Goal: Information Seeking & Learning: Learn about a topic

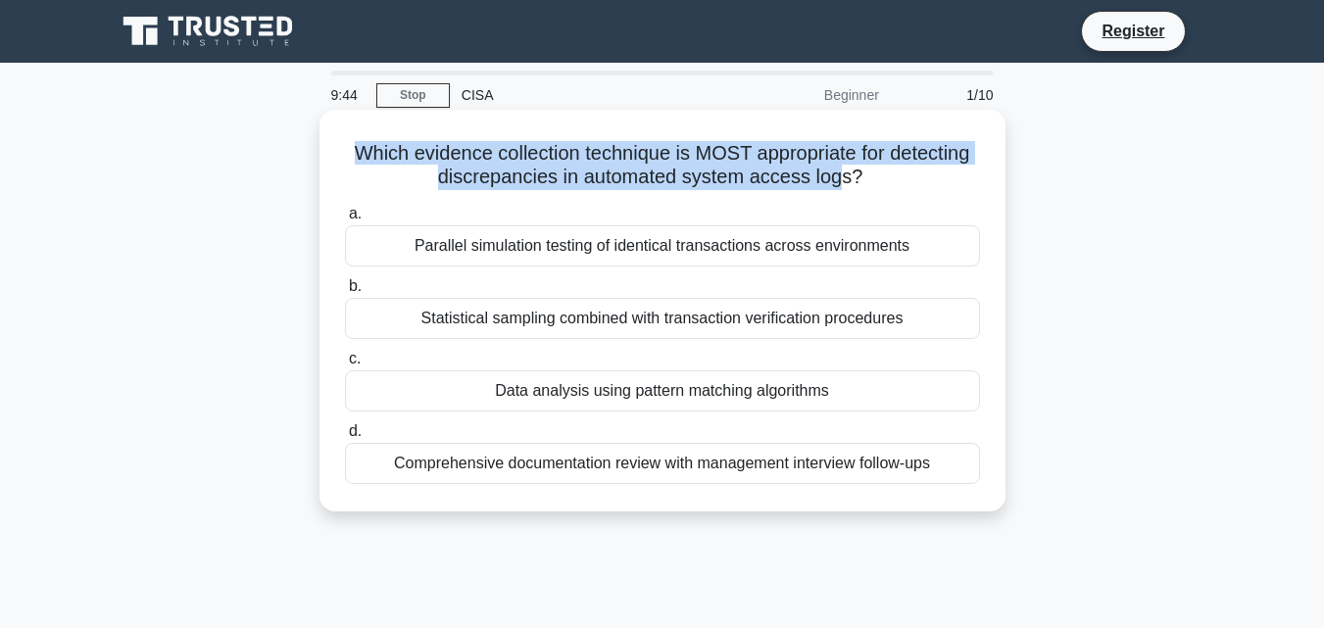
drag, startPoint x: 838, startPoint y: 176, endPoint x: 331, endPoint y: 149, distance: 507.4
click at [331, 149] on div "Which evidence collection technique is MOST appropriate for detecting discrepan…" at bounding box center [662, 311] width 670 height 386
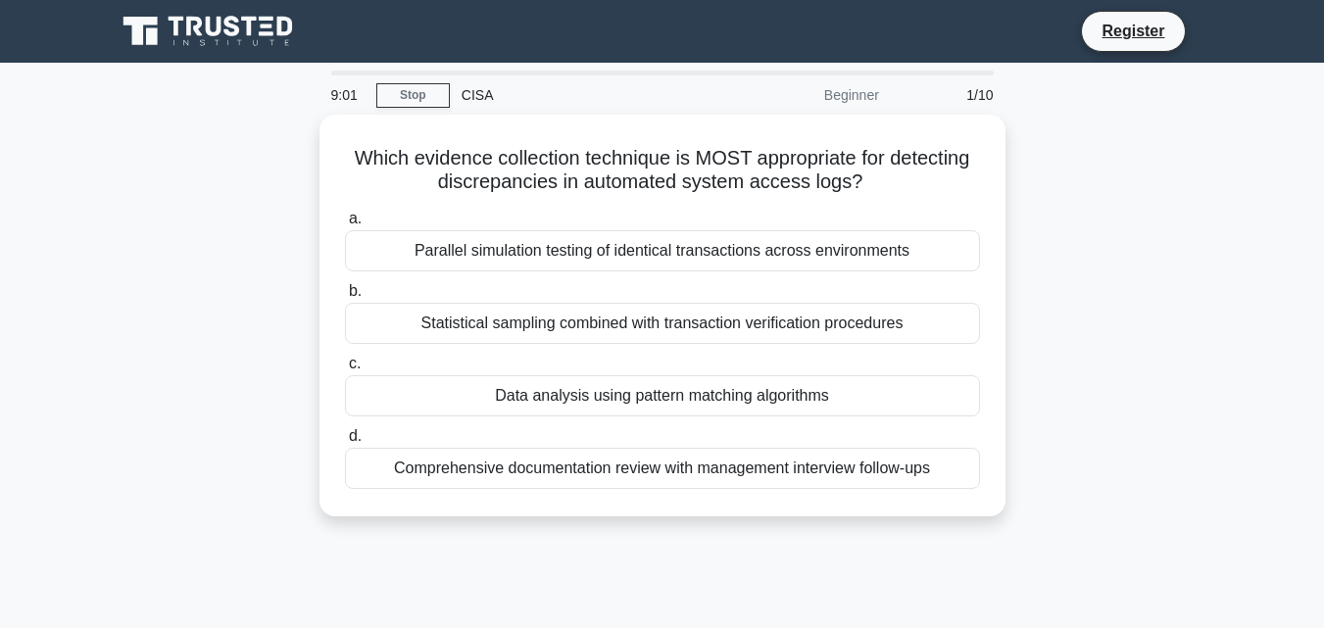
click at [1208, 275] on div "Which evidence collection technique is MOST appropriate for detecting discrepan…" at bounding box center [662, 327] width 1117 height 425
click at [406, 87] on link "Stop" at bounding box center [412, 95] width 73 height 24
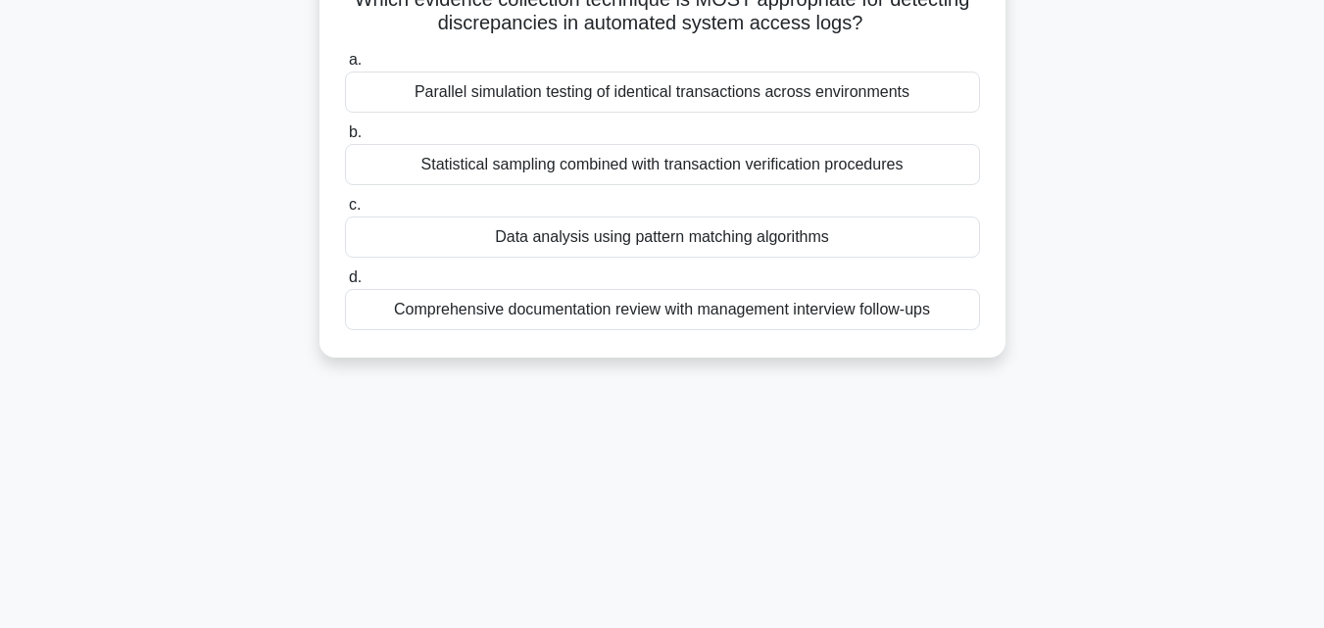
scroll to position [98, 0]
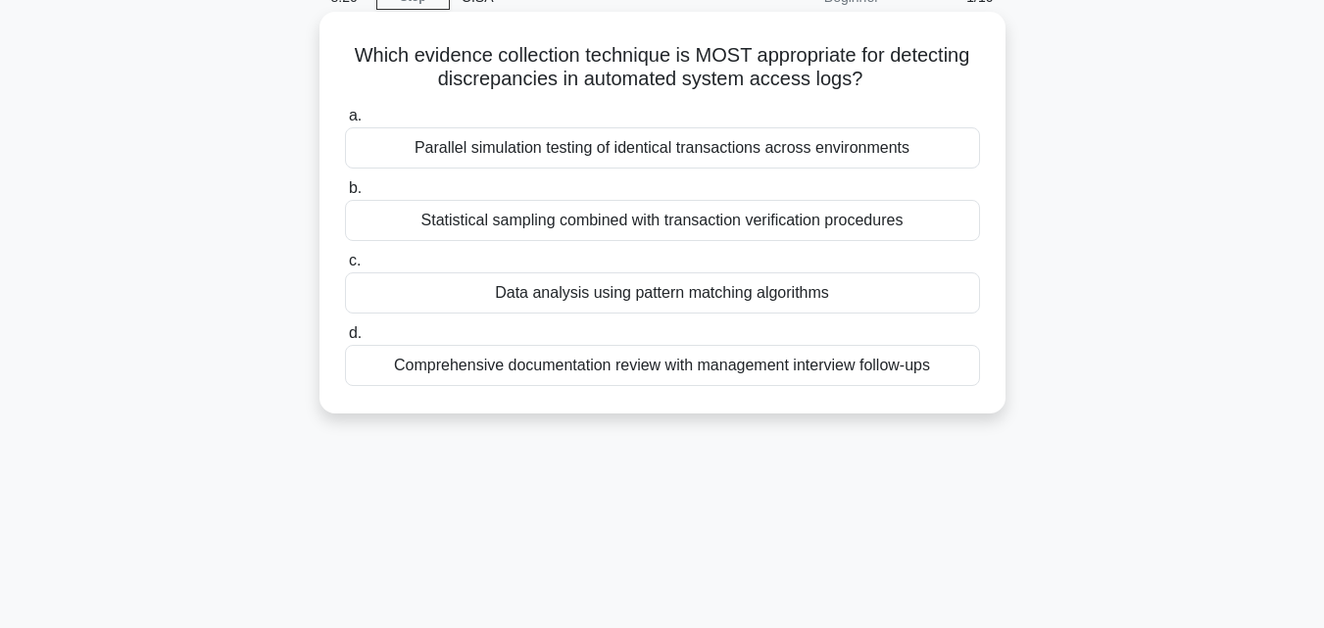
click at [643, 289] on div "Data analysis using pattern matching algorithms" at bounding box center [662, 292] width 635 height 41
click at [345, 268] on input "c. Data analysis using pattern matching algorithms" at bounding box center [345, 261] width 0 height 13
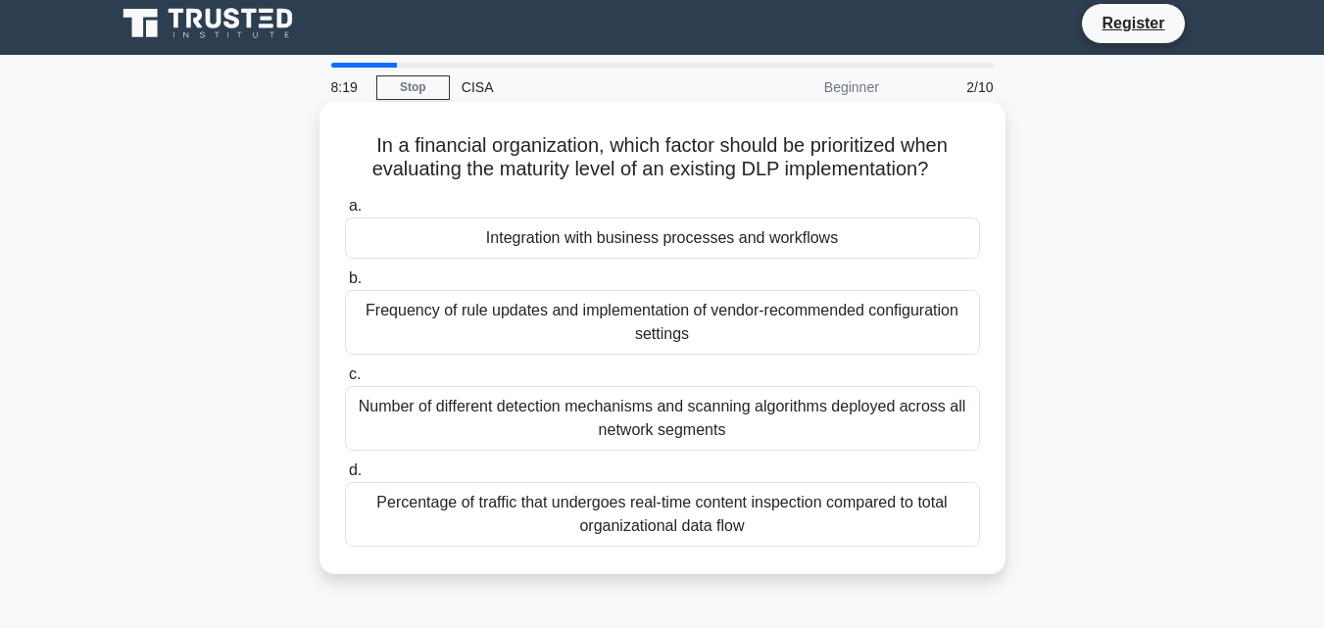
scroll to position [0, 0]
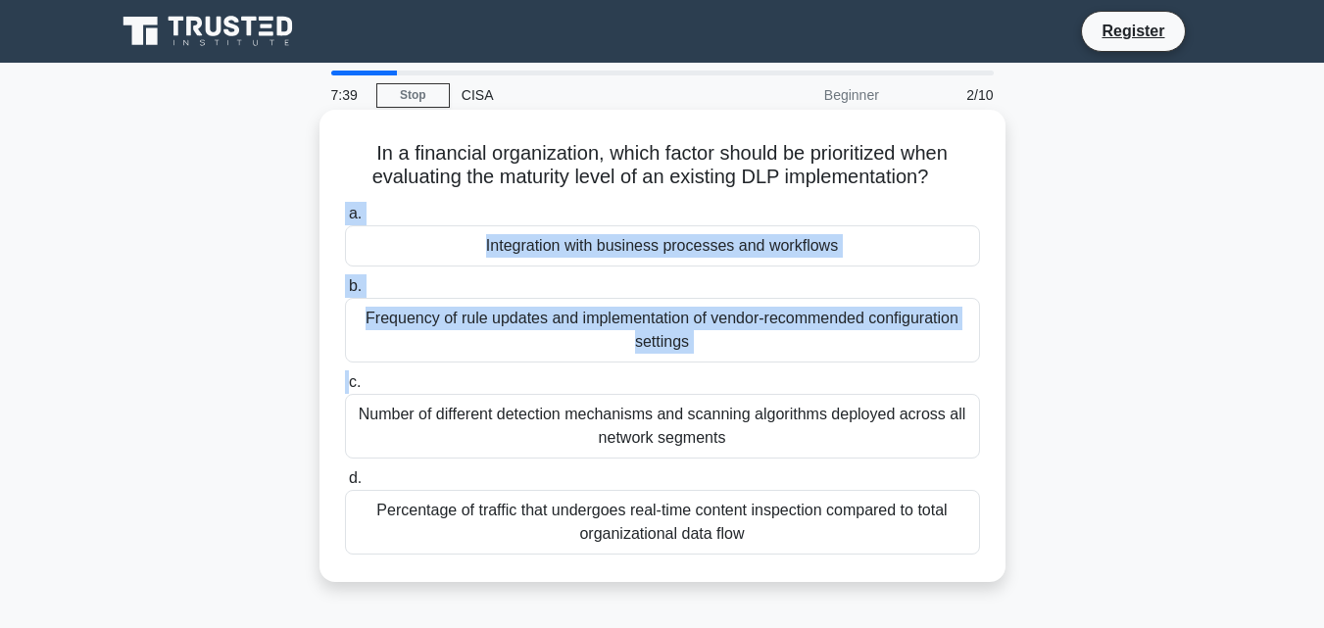
drag, startPoint x: 938, startPoint y: 181, endPoint x: 341, endPoint y: 344, distance: 618.6
click at [347, 374] on div "In a financial organization, which factor should be prioritized when evaluating…" at bounding box center [662, 346] width 670 height 457
drag, startPoint x: 360, startPoint y: 156, endPoint x: 844, endPoint y: 567, distance: 635.4
click at [844, 567] on div "In a financial organization, which factor should be prioritized when evaluating…" at bounding box center [662, 346] width 670 height 457
copy div "In a financial organization, which factor should be prioritized when evaluating…"
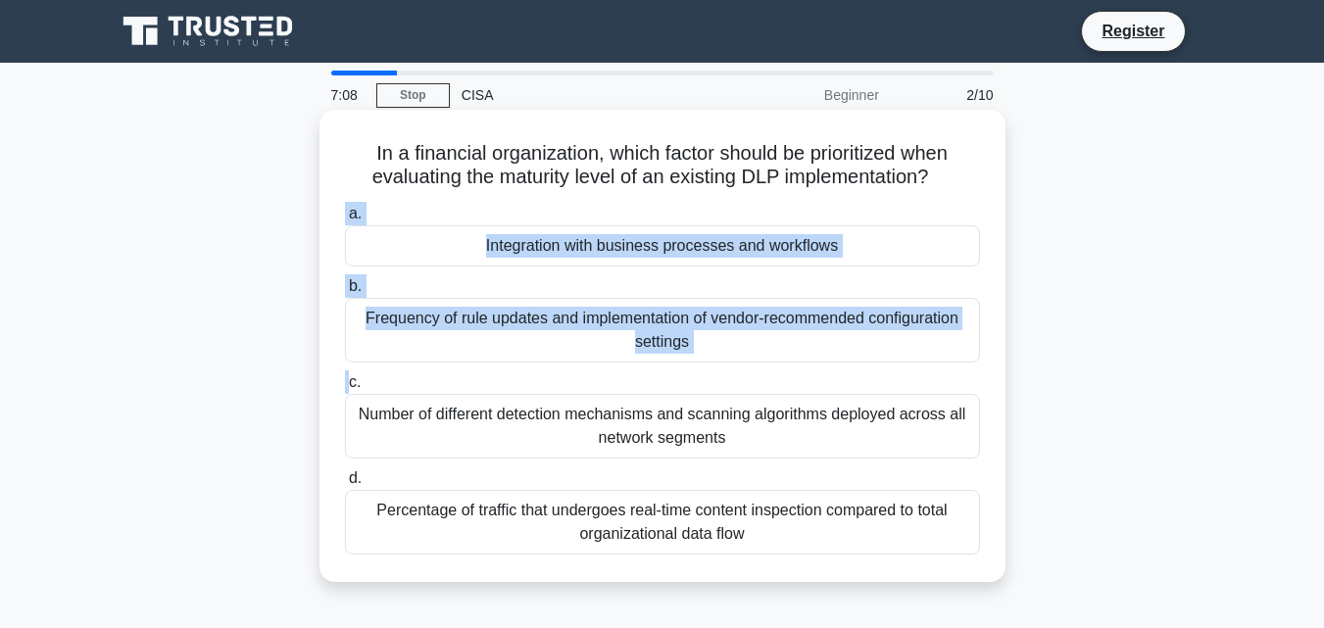
click at [502, 467] on label "d. Percentage of traffic that undergoes real-time content inspection compared t…" at bounding box center [662, 510] width 635 height 88
click at [345, 472] on input "d. Percentage of traffic that undergoes real-time content inspection compared t…" at bounding box center [345, 478] width 0 height 13
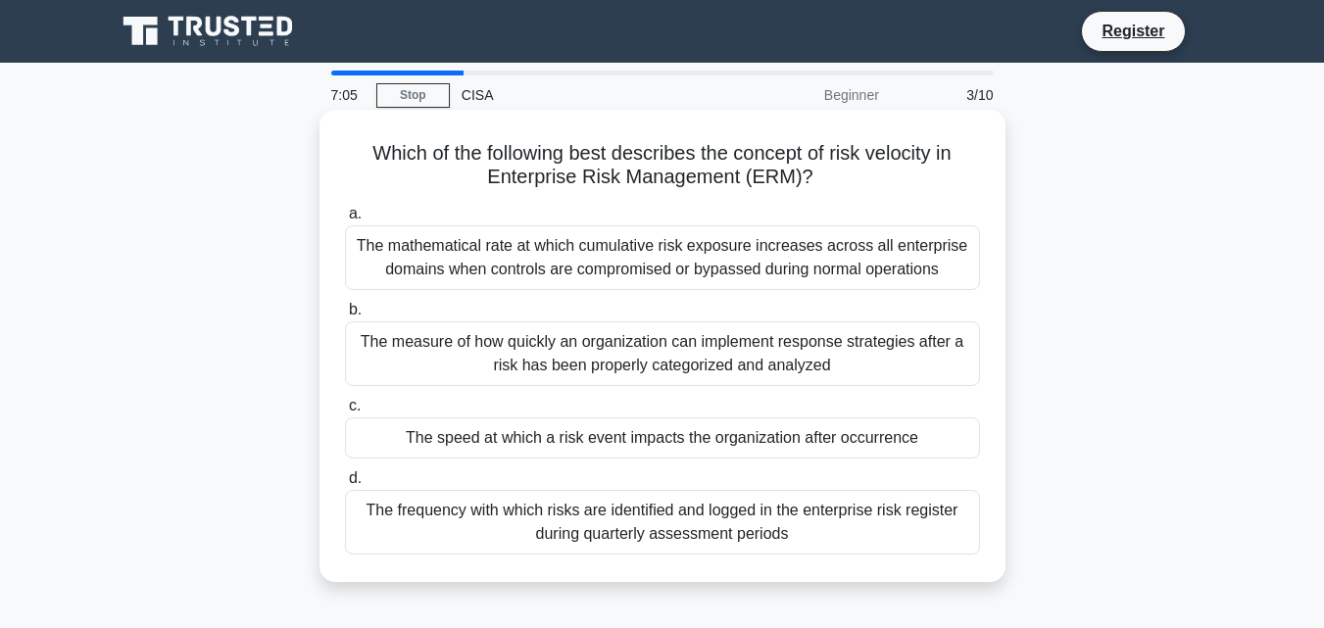
click at [543, 530] on div "The frequency with which risks are identified and logged in the enterprise risk…" at bounding box center [662, 522] width 635 height 65
click at [345, 485] on input "d. The frequency with which risks are identified and logged in the enterprise r…" at bounding box center [345, 478] width 0 height 13
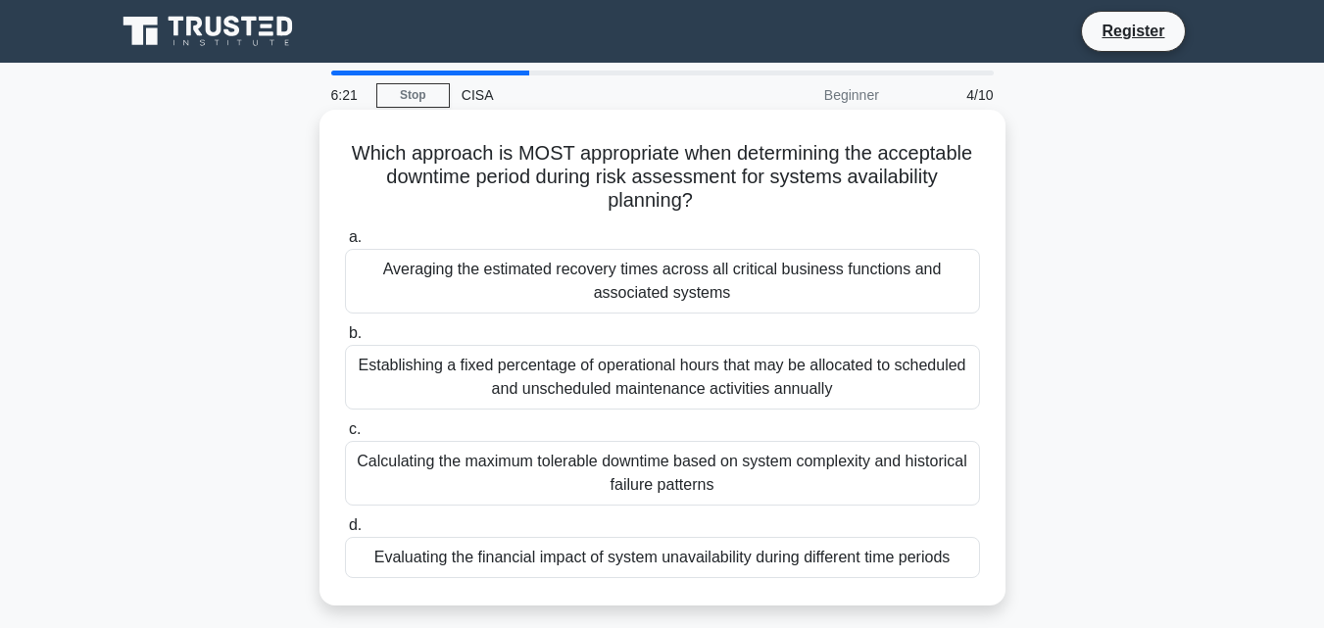
drag, startPoint x: 342, startPoint y: 149, endPoint x: 975, endPoint y: 562, distance: 756.1
click at [975, 562] on div "Which approach is MOST appropriate when determining the acceptable downtime per…" at bounding box center [662, 358] width 670 height 480
copy div "Which approach is MOST appropriate when determining the acceptable downtime per…"
click at [556, 508] on div "a. Averaging the estimated recovery times across all critical business function…" at bounding box center [662, 401] width 659 height 361
click at [550, 554] on div "Evaluating the financial impact of system unavailability during different time …" at bounding box center [662, 557] width 635 height 41
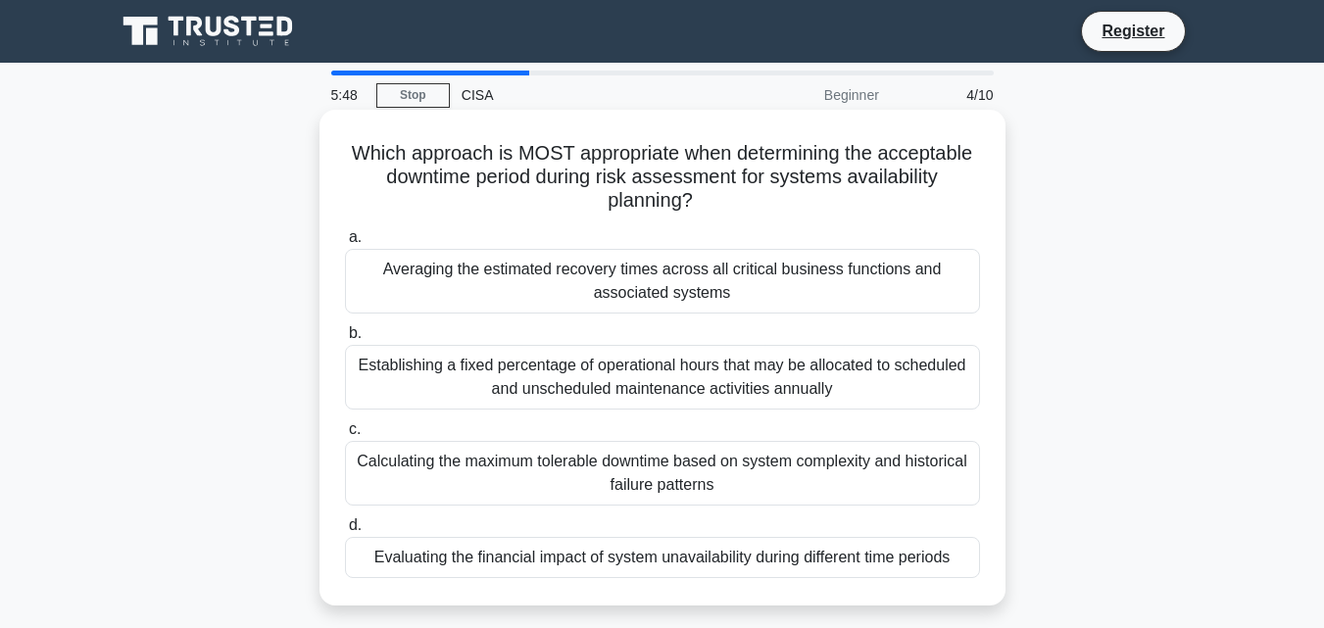
click at [345, 532] on input "d. Evaluating the financial impact of system unavailability during different ti…" at bounding box center [345, 525] width 0 height 13
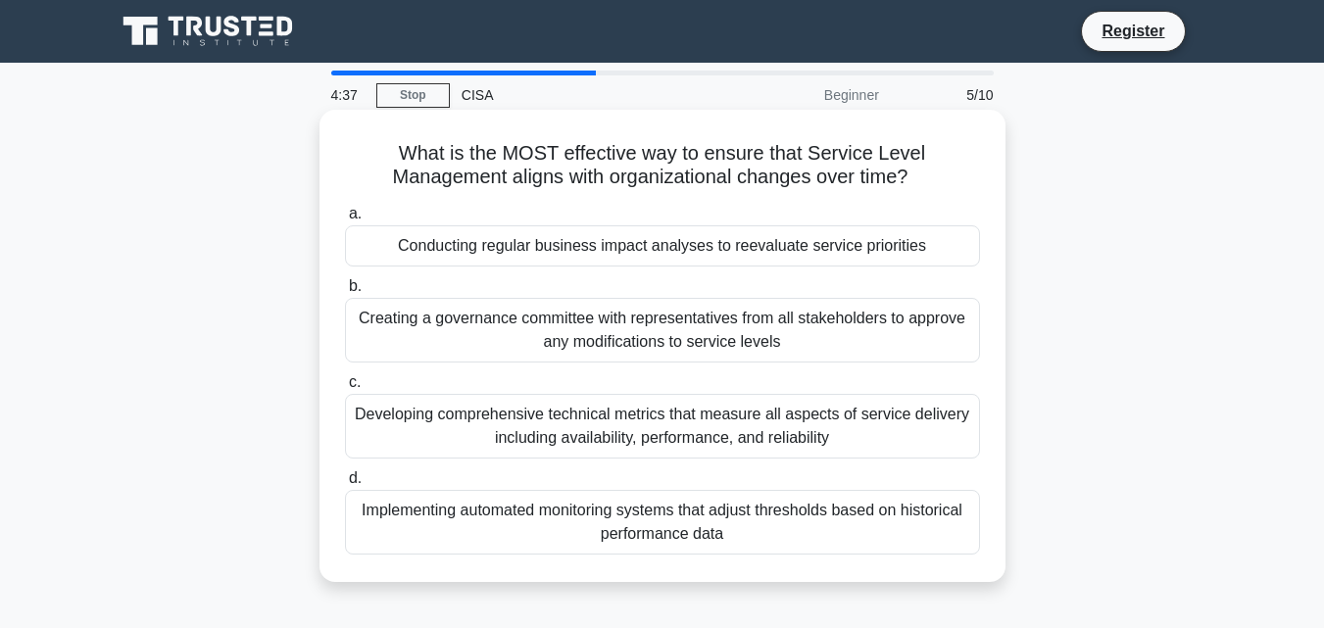
drag, startPoint x: 397, startPoint y: 153, endPoint x: 765, endPoint y: 538, distance: 533.0
click at [765, 538] on div "What is the MOST effective way to ensure that Service Level Management aligns w…" at bounding box center [662, 346] width 670 height 457
copy div "What is the MOST effective way to ensure that Service Level Management aligns w…"
click at [615, 261] on div "Conducting regular business impact analyses to reevaluate service priorities" at bounding box center [662, 245] width 635 height 41
click at [345, 220] on input "a. Conducting regular business impact analyses to reevaluate service priorities" at bounding box center [345, 214] width 0 height 13
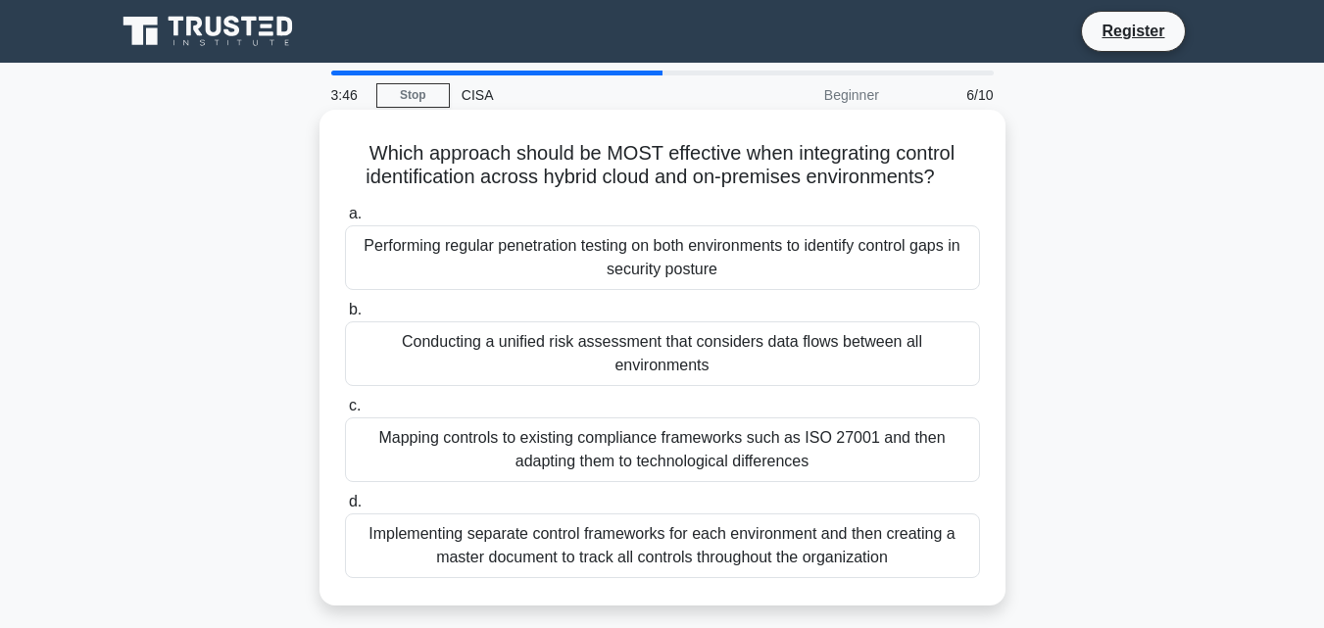
drag, startPoint x: 364, startPoint y: 152, endPoint x: 910, endPoint y: 543, distance: 672.2
click at [910, 543] on div "Which approach should be MOST effective when integrating control identification…" at bounding box center [662, 358] width 670 height 480
copy div "Which approach should be MOST effective when integrating control identification…"
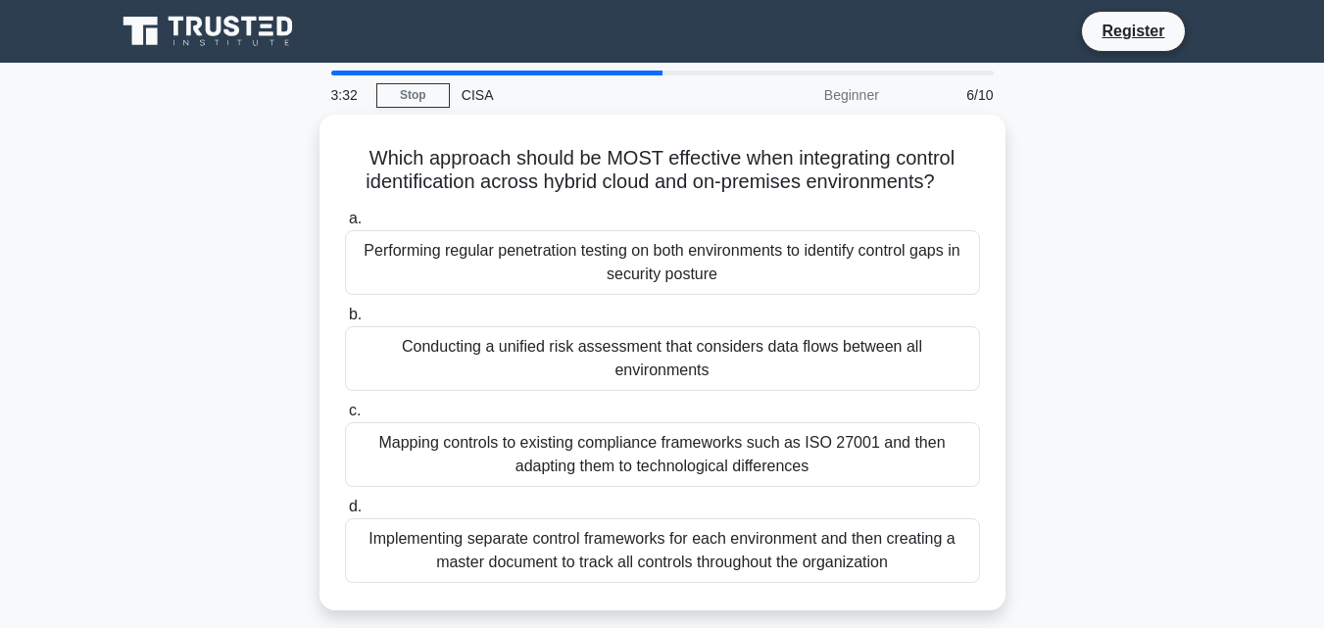
click at [0, 122] on main "3:32 Stop CISA Beginner 6/10 Which approach should be MOST effective when integ…" at bounding box center [662, 561] width 1324 height 996
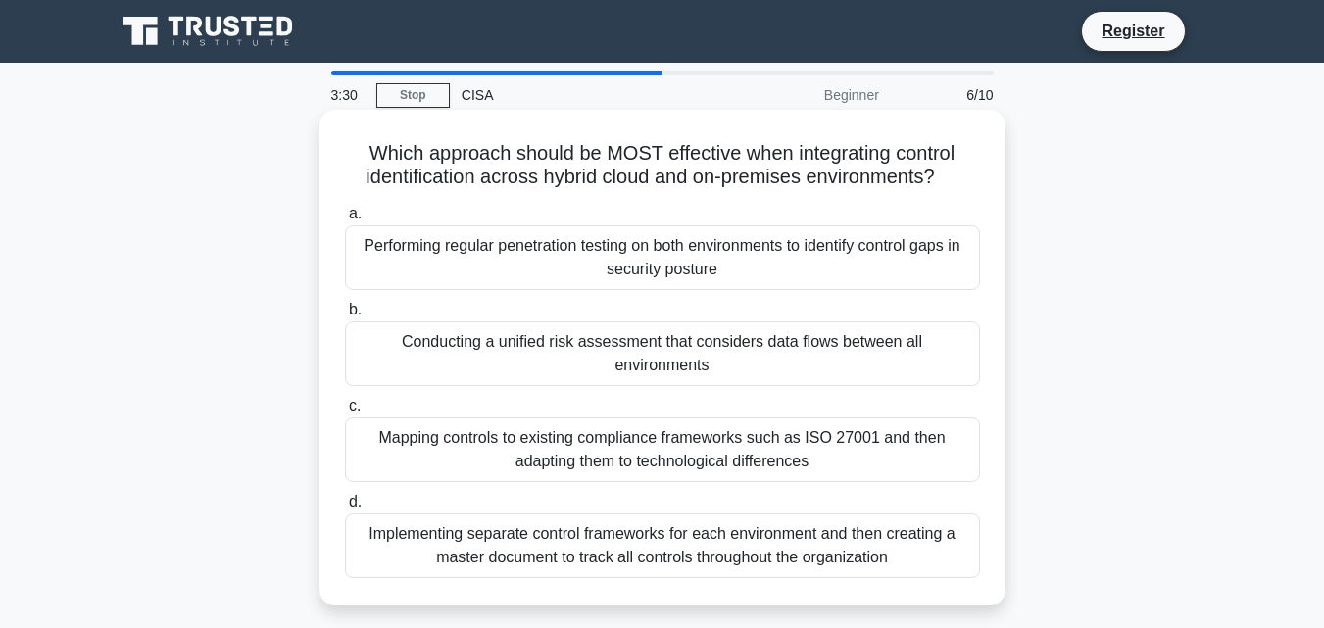
click at [448, 342] on div "Conducting a unified risk assessment that considers data flows between all envi…" at bounding box center [662, 353] width 635 height 65
click at [345, 317] on input "b. Conducting a unified risk assessment that considers data flows between all e…" at bounding box center [345, 310] width 0 height 13
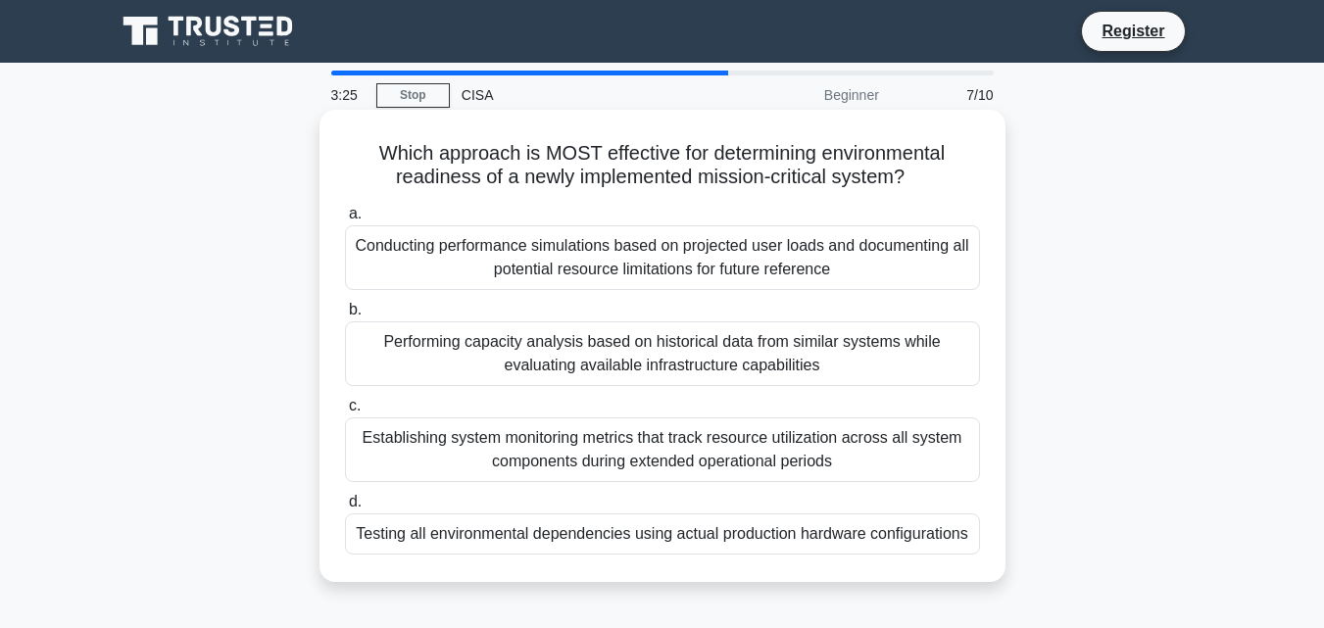
drag, startPoint x: 369, startPoint y: 146, endPoint x: 984, endPoint y: 545, distance: 732.5
click at [984, 545] on div "Which approach is MOST effective for determining environmental readiness of a n…" at bounding box center [662, 346] width 670 height 457
copy div "Which approach is MOST effective for determining environmental readiness of a n…"
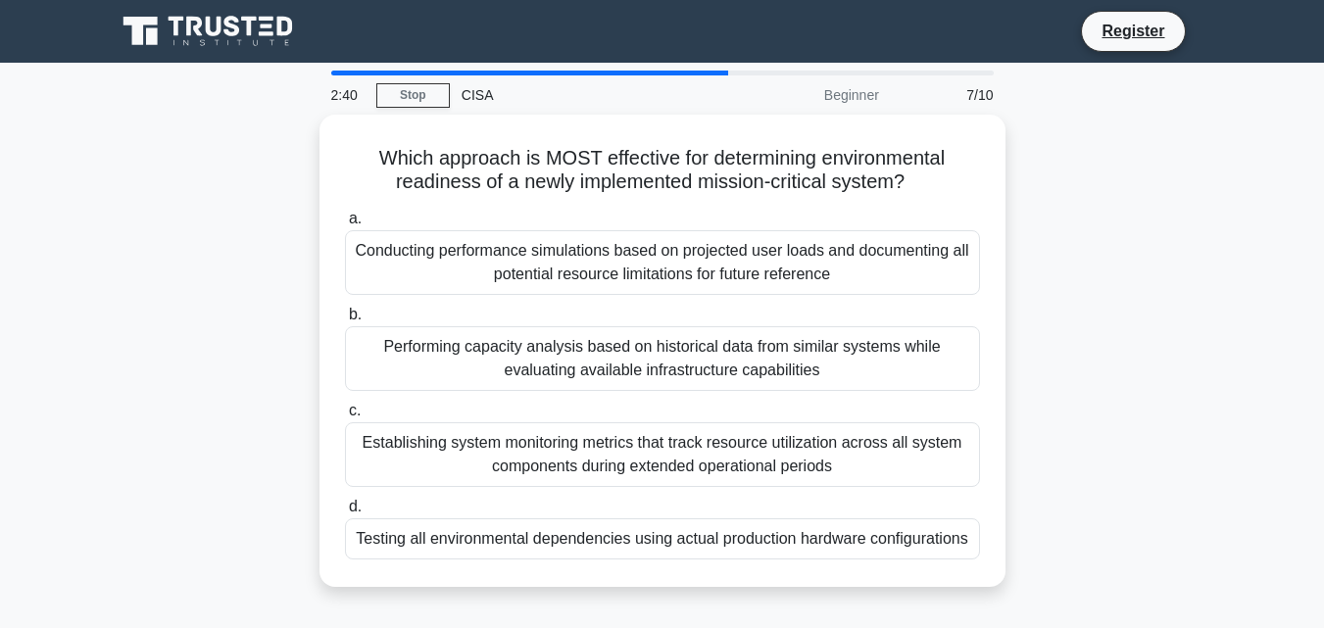
click at [37, 106] on main "2:40 Stop CISA Beginner 7/10 Which approach is MOST effective for determining e…" at bounding box center [662, 561] width 1324 height 996
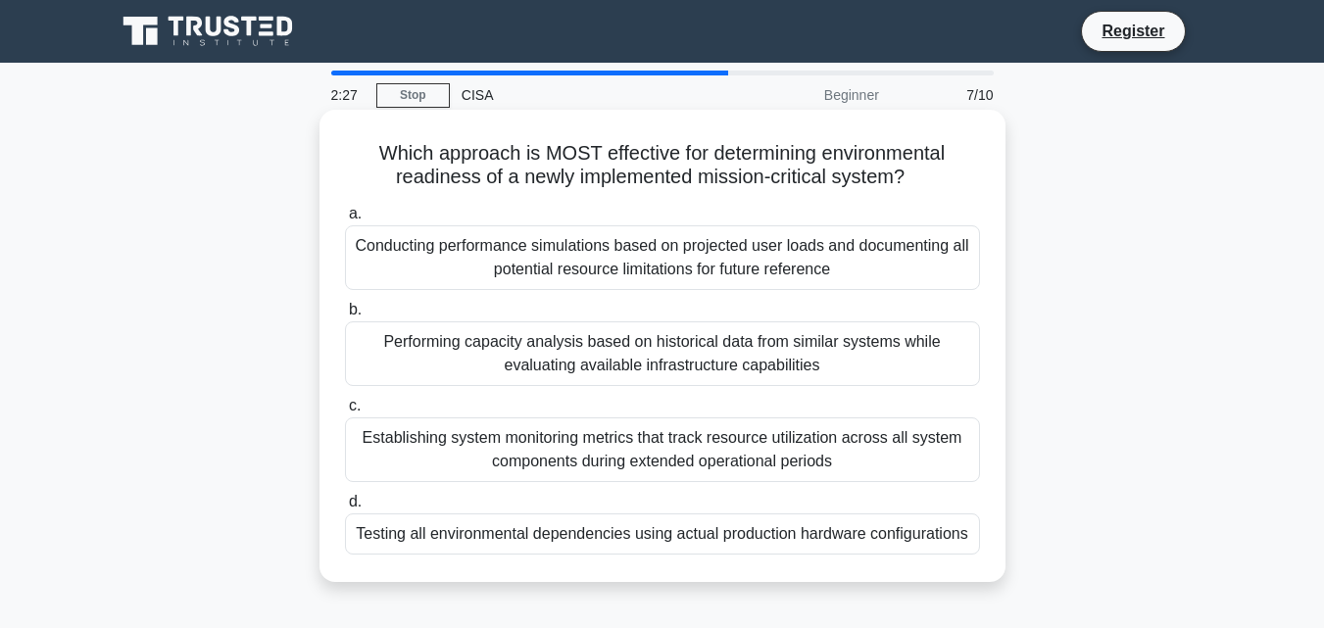
click at [424, 530] on div "Testing all environmental dependencies using actual production hardware configu…" at bounding box center [662, 533] width 635 height 41
click at [345, 509] on input "d. Testing all environmental dependencies using actual production hardware conf…" at bounding box center [345, 502] width 0 height 13
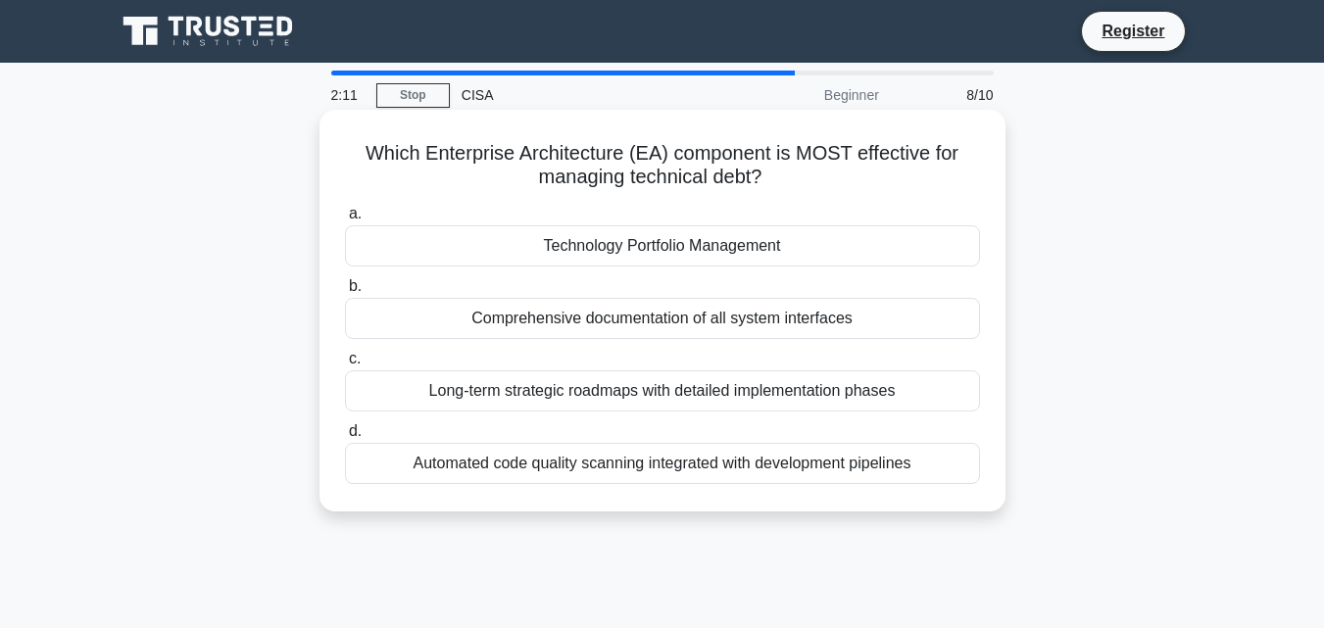
drag, startPoint x: 363, startPoint y: 154, endPoint x: 937, endPoint y: 477, distance: 659.0
click at [937, 477] on div "Which Enterprise Architecture (EA) component is MOST effective for managing tec…" at bounding box center [662, 311] width 670 height 386
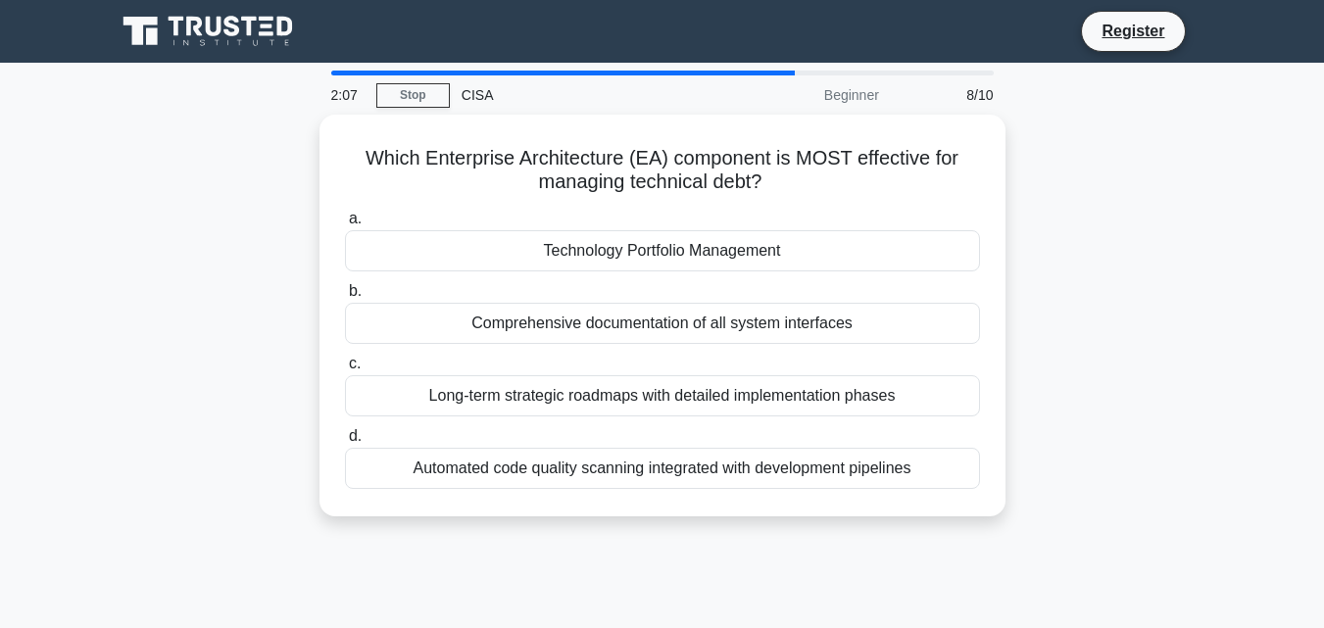
copy div "Which Enterprise Architecture (EA) component is MOST effective for managing tec…"
click at [104, 165] on div "Which Enterprise Architecture (EA) component is MOST effective for managing tec…" at bounding box center [662, 327] width 1117 height 425
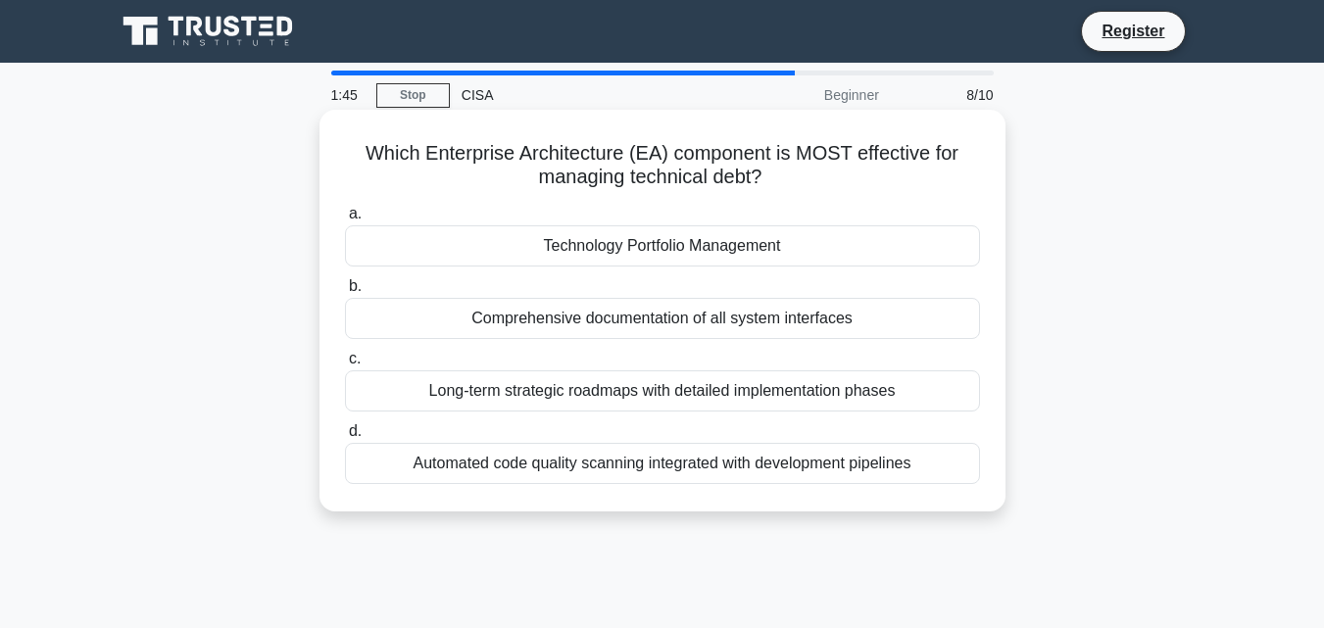
click at [544, 250] on div "Technology Portfolio Management" at bounding box center [662, 245] width 635 height 41
click at [345, 220] on input "a. Technology Portfolio Management" at bounding box center [345, 214] width 0 height 13
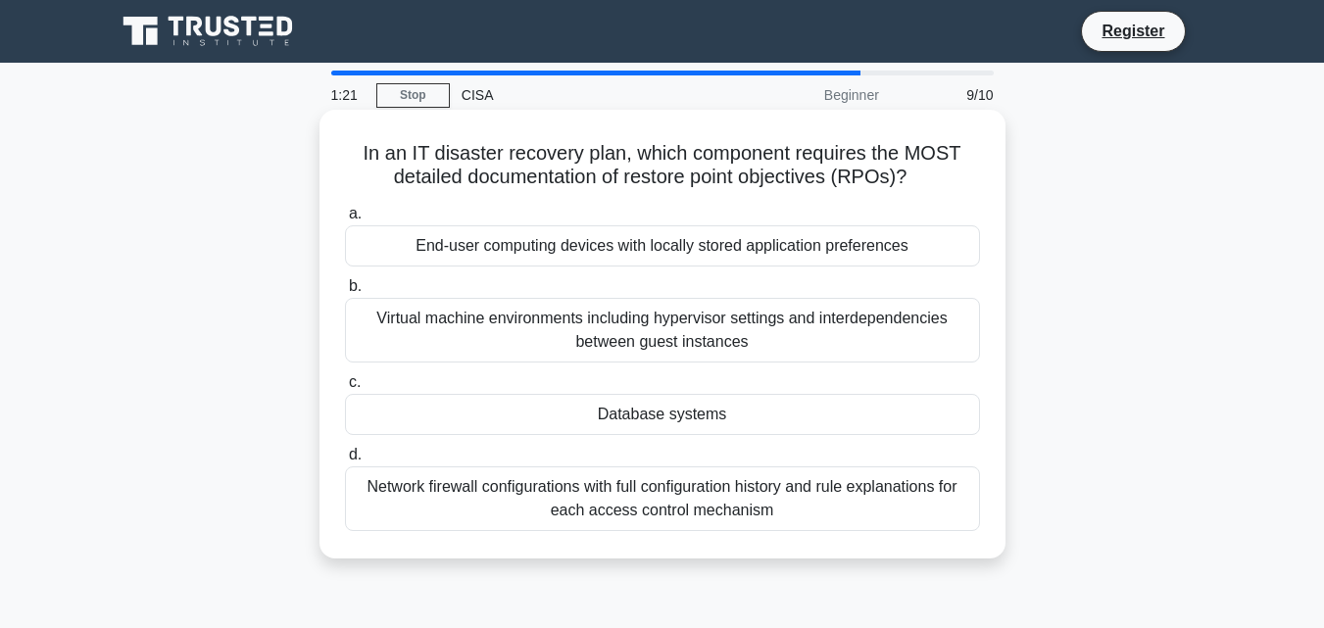
drag, startPoint x: 357, startPoint y: 143, endPoint x: 804, endPoint y: 517, distance: 582.9
click at [804, 517] on div "In an IT disaster recovery plan, which component requires the MOST detailed doc…" at bounding box center [662, 334] width 670 height 433
copy div "In an IT disaster recovery plan, which component requires the MOST detailed doc…"
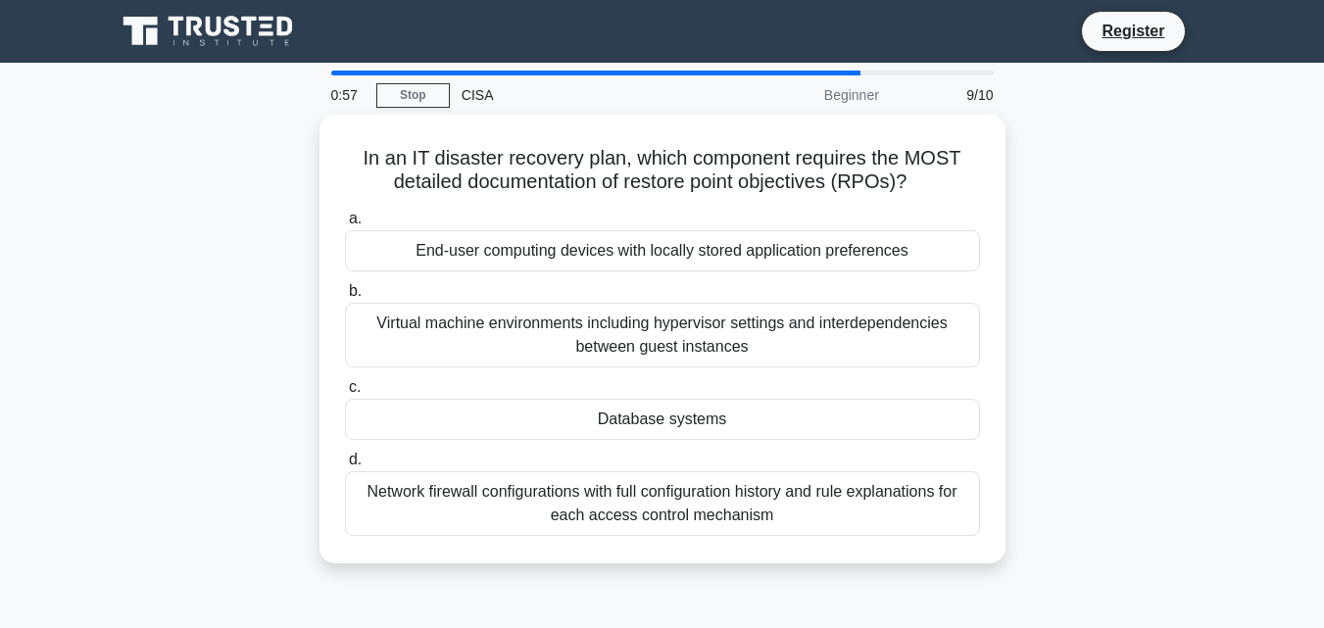
click at [35, 166] on main "0:57 Stop CISA Beginner 9/10 In an IT disaster recovery plan, which component r…" at bounding box center [662, 561] width 1324 height 996
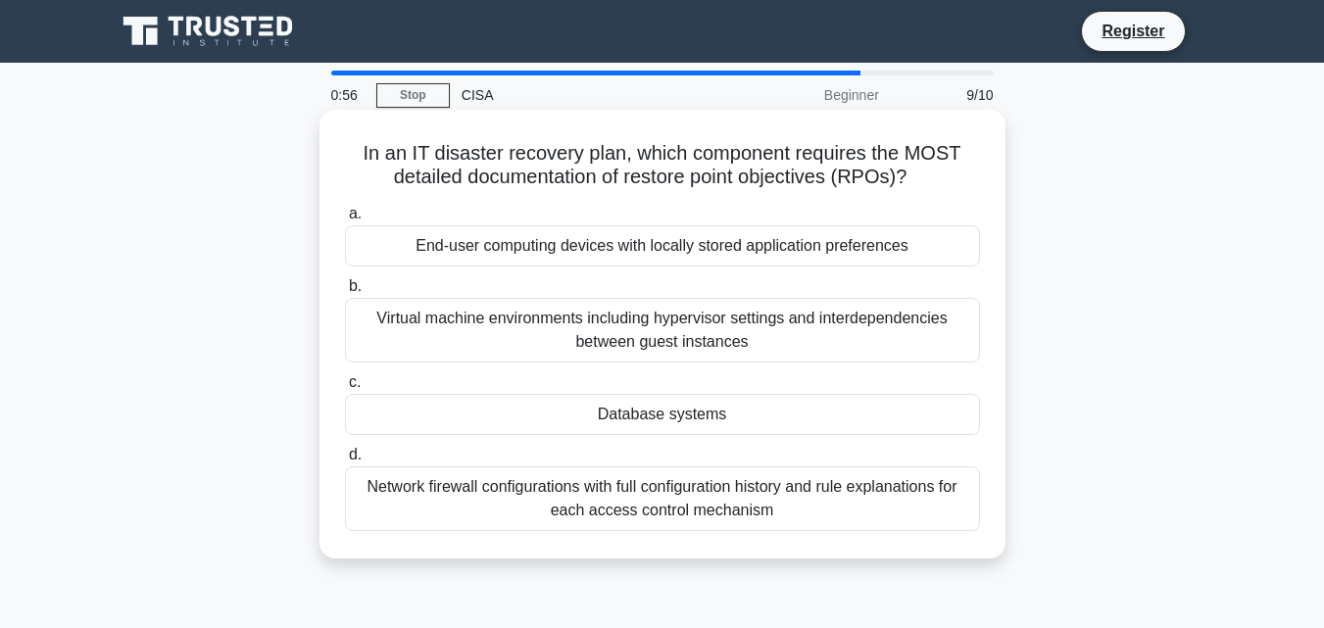
click at [604, 421] on div "Database systems" at bounding box center [662, 414] width 635 height 41
click at [345, 389] on input "c. Database systems" at bounding box center [345, 382] width 0 height 13
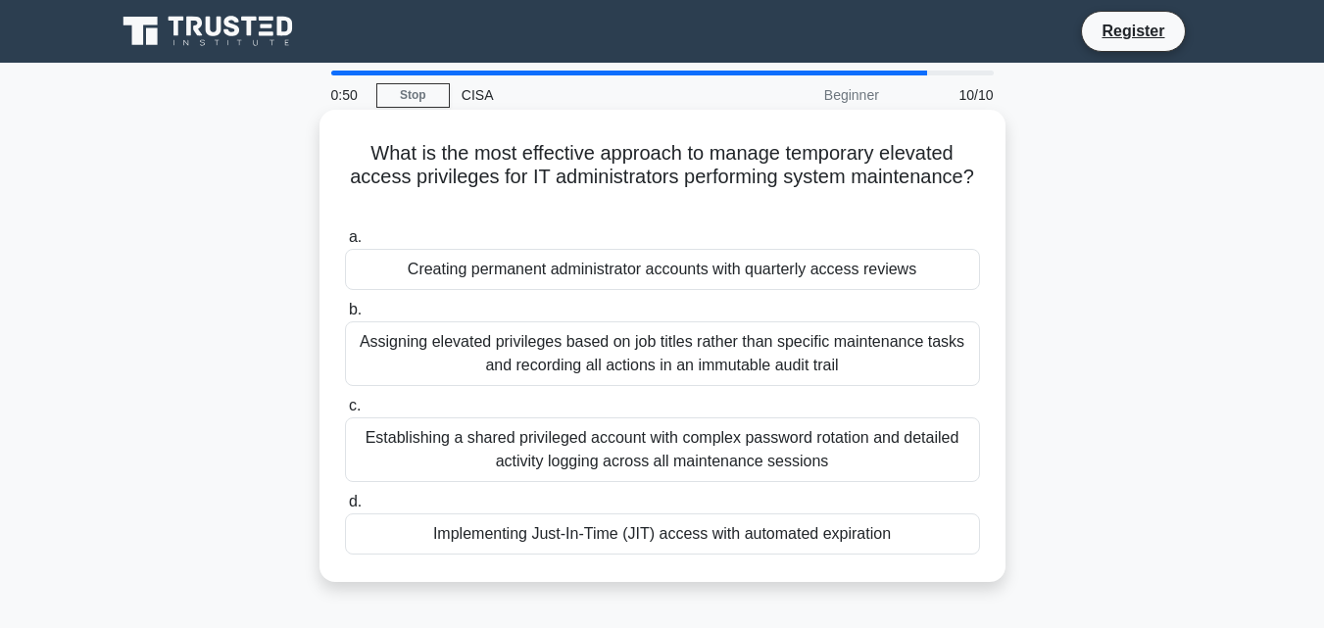
drag, startPoint x: 358, startPoint y: 155, endPoint x: 927, endPoint y: 536, distance: 685.2
click at [926, 538] on div "What is the most effective approach to manage temporary elevated access privile…" at bounding box center [662, 346] width 670 height 457
copy div "What is the most effective approach to manage temporary elevated access privile…"
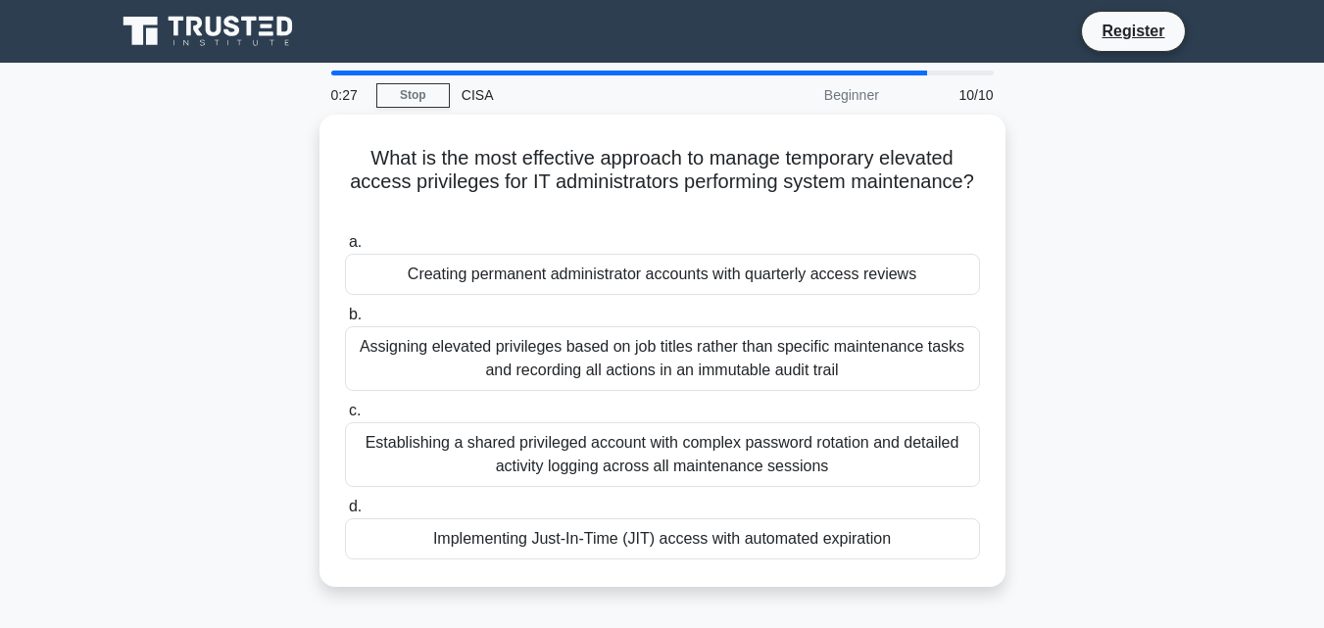
click at [1, 138] on main "0:27 Stop CISA Beginner 10/10 What is the most effective approach to manage tem…" at bounding box center [662, 561] width 1324 height 996
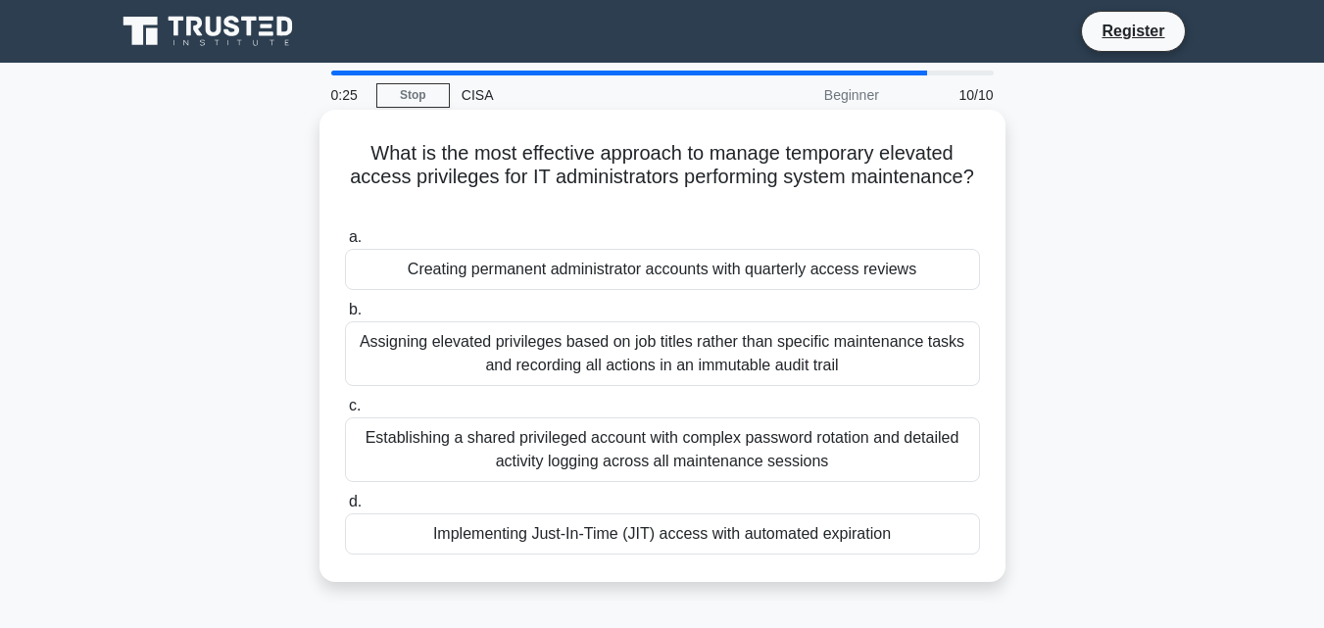
click at [527, 537] on div "Implementing Just-In-Time (JIT) access with automated expiration" at bounding box center [662, 533] width 635 height 41
click at [345, 509] on input "d. Implementing Just-In-Time (JIT) access with automated expiration" at bounding box center [345, 502] width 0 height 13
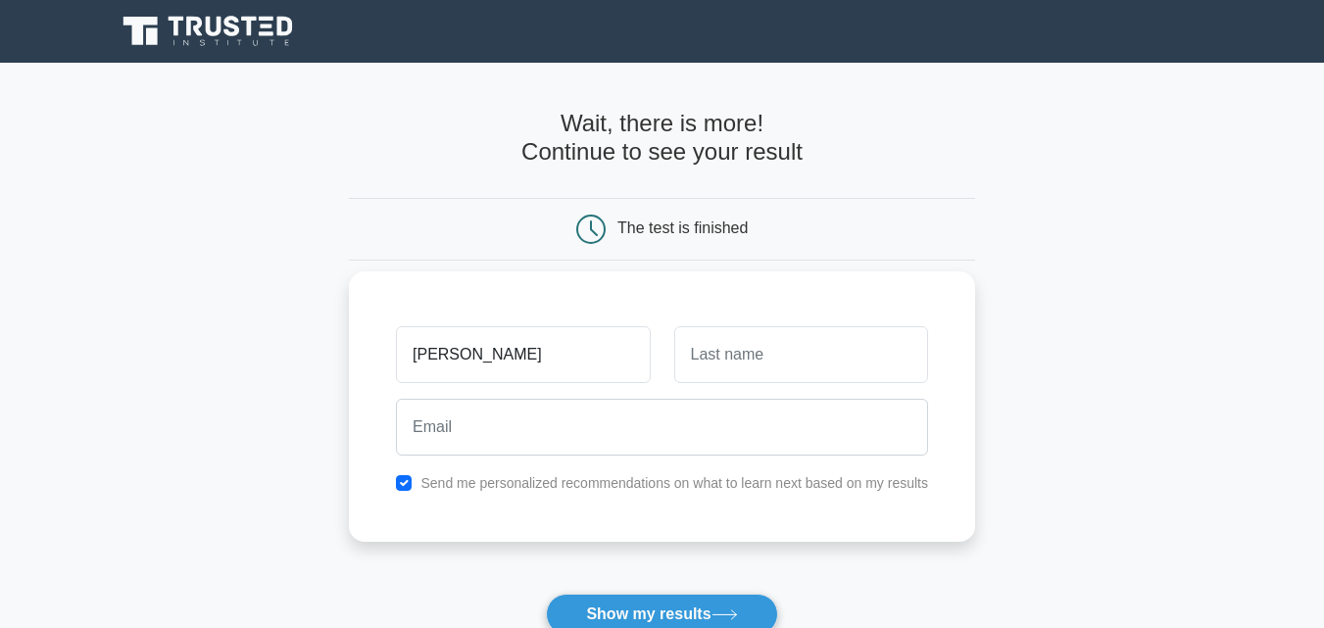
type input "[PERSON_NAME]"
click at [825, 353] on input "text" at bounding box center [801, 354] width 254 height 57
type input "[PERSON_NAME]"
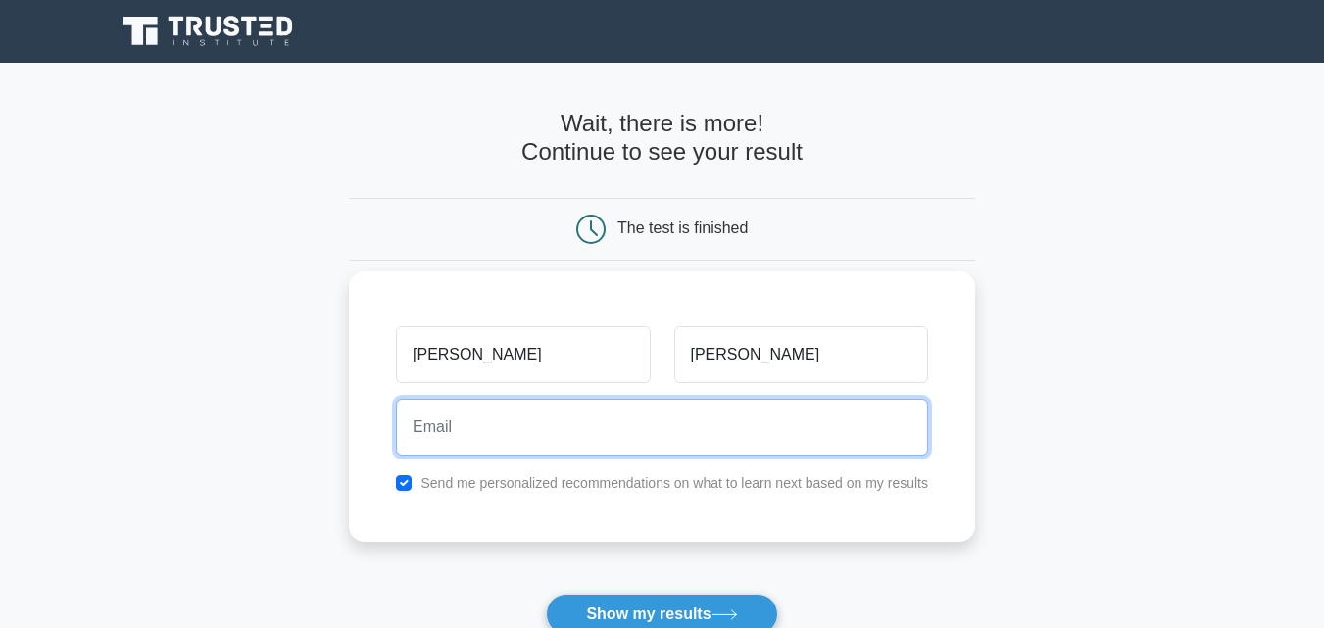
click at [683, 414] on input "email" at bounding box center [662, 427] width 532 height 57
type input "F"
type input "[EMAIL_ADDRESS][DOMAIN_NAME]"
click at [546, 594] on button "Show my results" at bounding box center [661, 614] width 231 height 41
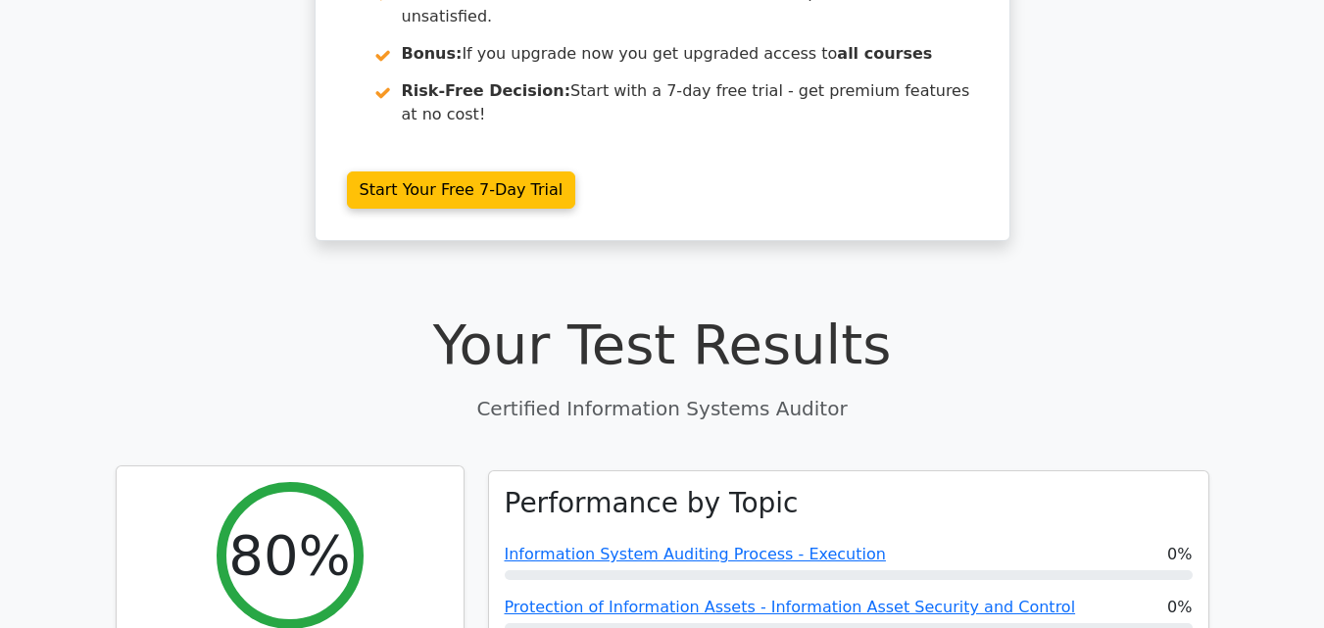
scroll to position [196, 0]
